Goal: Transaction & Acquisition: Obtain resource

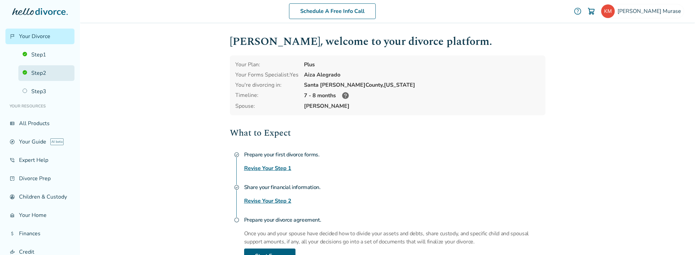
click at [34, 72] on link "Step 2" at bounding box center [46, 73] width 56 height 16
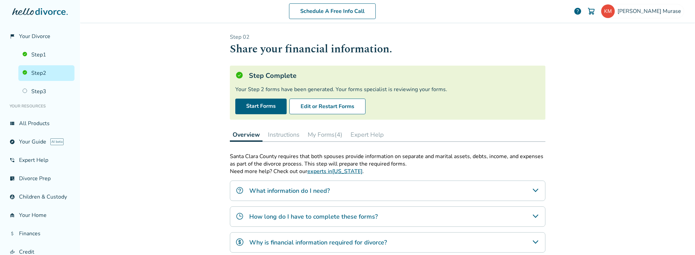
click at [322, 134] on button "My Forms (4)" at bounding box center [325, 135] width 40 height 14
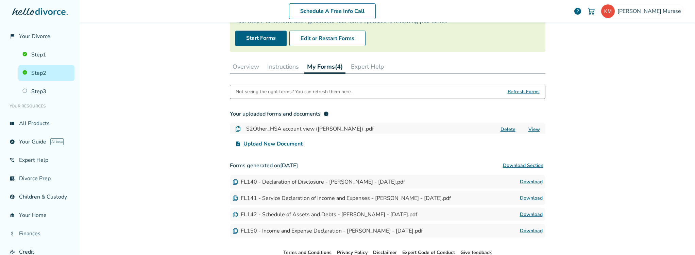
scroll to position [86, 0]
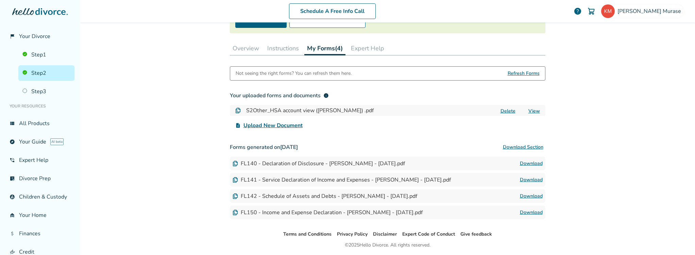
click at [241, 163] on div "FL140 - Declaration of Disclosure - [PERSON_NAME] - [DATE].pdf" at bounding box center [319, 163] width 172 height 7
click at [233, 162] on img at bounding box center [235, 163] width 5 height 5
click at [402, 160] on div "FL140 - Declaration of Disclosure - [PERSON_NAME] - [DATE].pdf" at bounding box center [319, 163] width 172 height 7
click at [427, 160] on div "FL140 - Declaration of Disclosure - [PERSON_NAME] - [DATE].pdf Download" at bounding box center [388, 164] width 316 height 14
click at [619, 144] on div "Schedule A Free Info Call [PERSON_NAME] help Schedule A Free Call [PERSON_NAME]…" at bounding box center [387, 127] width 615 height 255
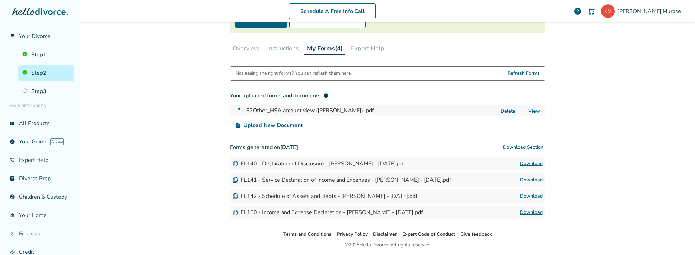
click at [604, 138] on div "Schedule A Free Info Call [PERSON_NAME] help Schedule A Free Call [PERSON_NAME]…" at bounding box center [387, 127] width 615 height 255
click at [526, 163] on link "Download" at bounding box center [531, 164] width 23 height 8
click at [533, 179] on link "Download" at bounding box center [531, 180] width 23 height 8
click at [524, 194] on link "Download" at bounding box center [531, 196] width 23 height 8
click at [533, 212] on link "Download" at bounding box center [531, 212] width 23 height 8
